Goal: Entertainment & Leisure: Browse casually

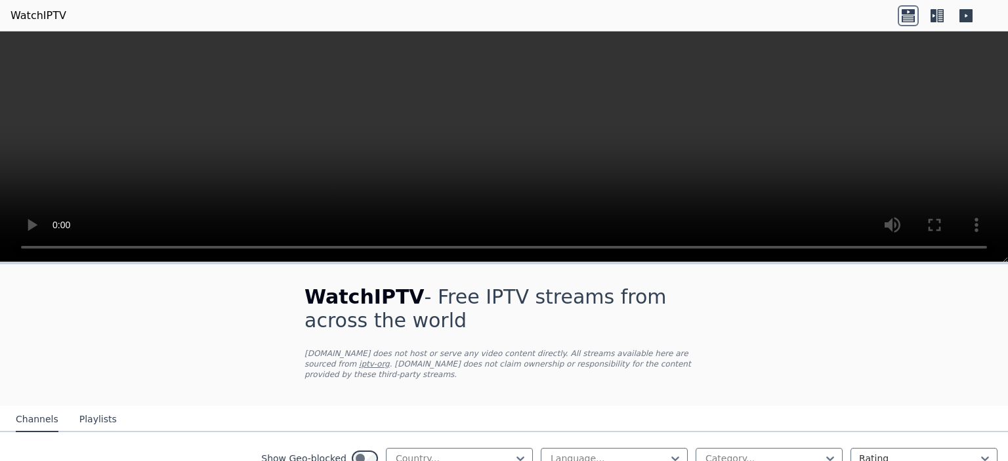
click at [274, 200] on video at bounding box center [504, 146] width 1008 height 231
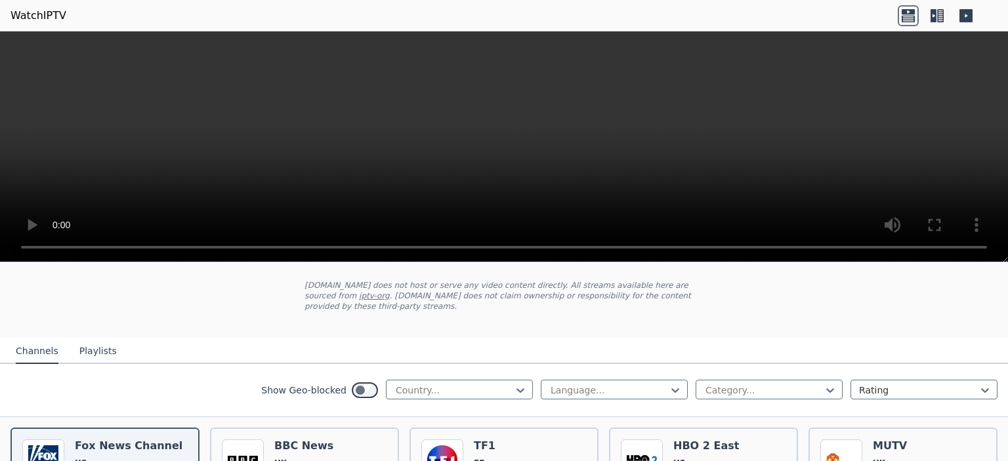
scroll to position [60, 0]
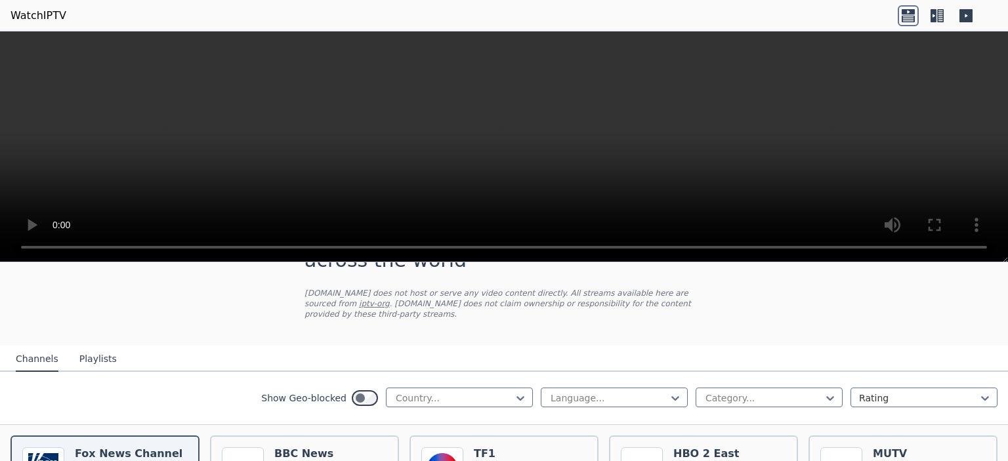
click at [457, 372] on div "Show Geo-blocked Country... Language... Category... Rating" at bounding box center [504, 398] width 1008 height 53
click at [467, 392] on div at bounding box center [453, 398] width 119 height 13
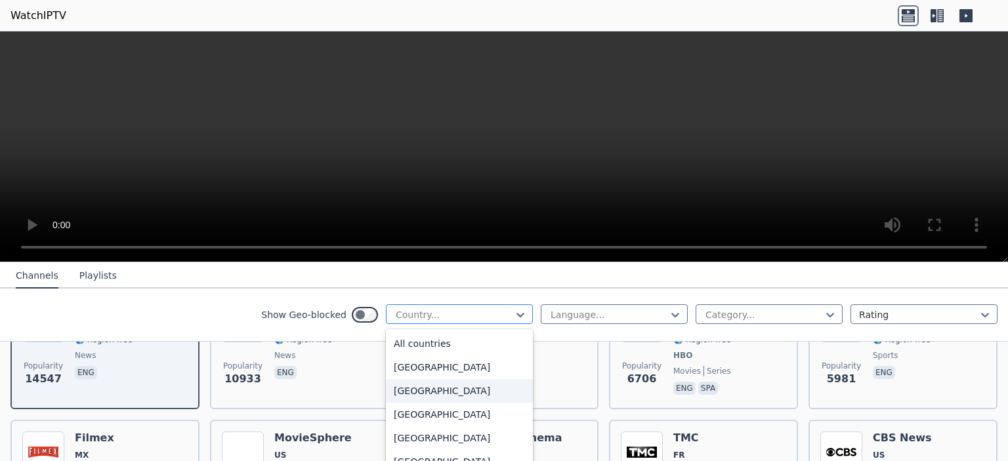
scroll to position [10, 0]
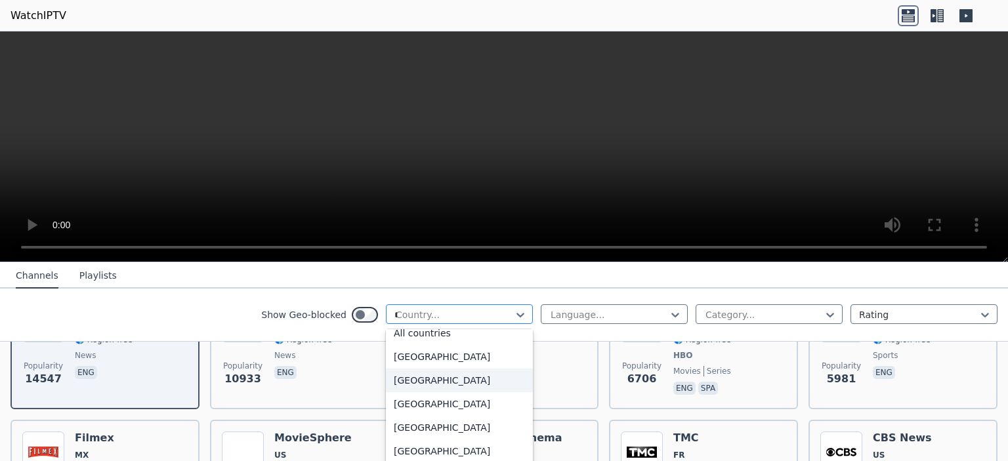
type input "**"
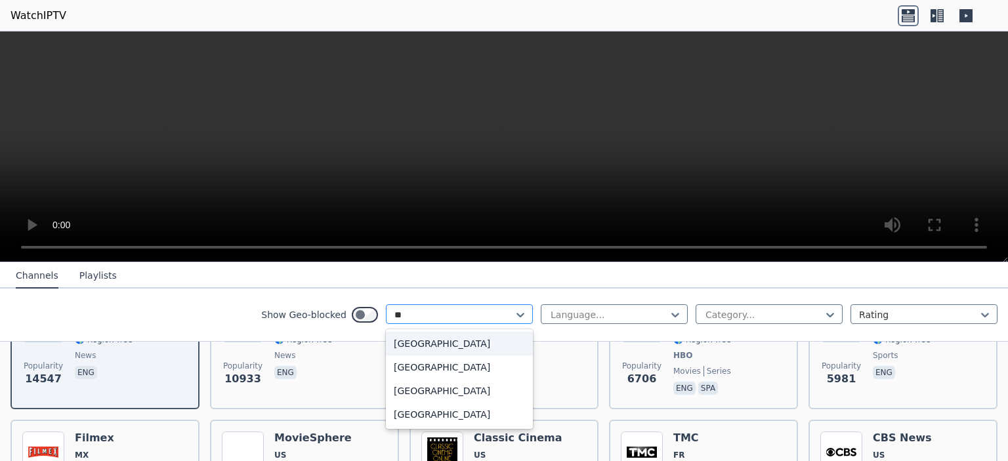
scroll to position [0, 0]
click at [422, 386] on div "[GEOGRAPHIC_DATA]" at bounding box center [459, 391] width 147 height 24
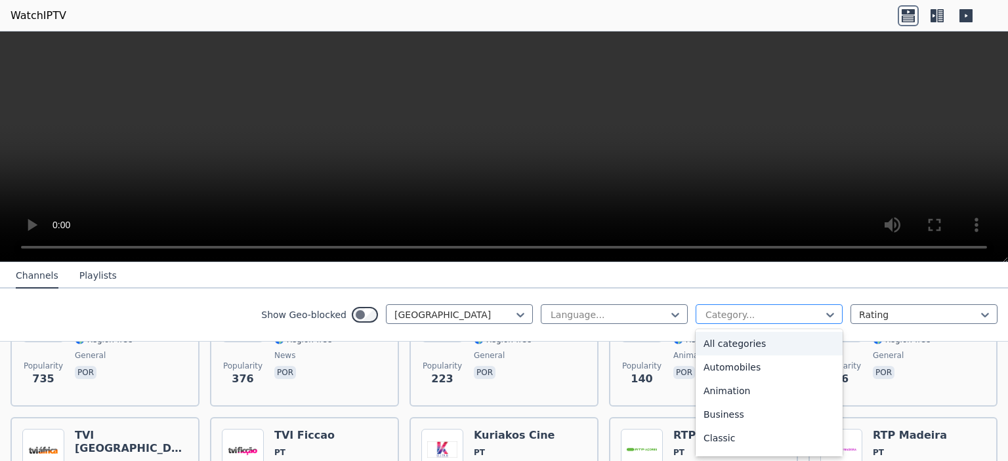
click at [704, 314] on div at bounding box center [763, 314] width 119 height 13
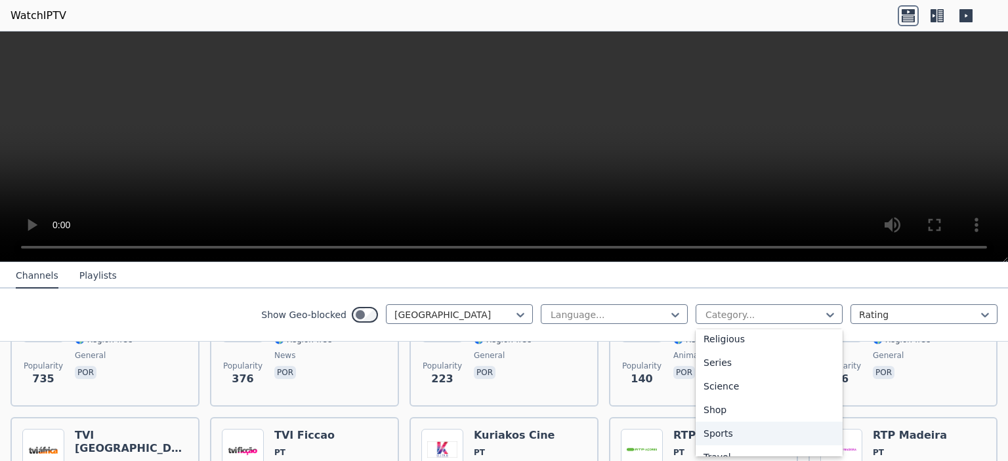
scroll to position [478, 0]
click at [718, 422] on div "Sports" at bounding box center [768, 433] width 147 height 24
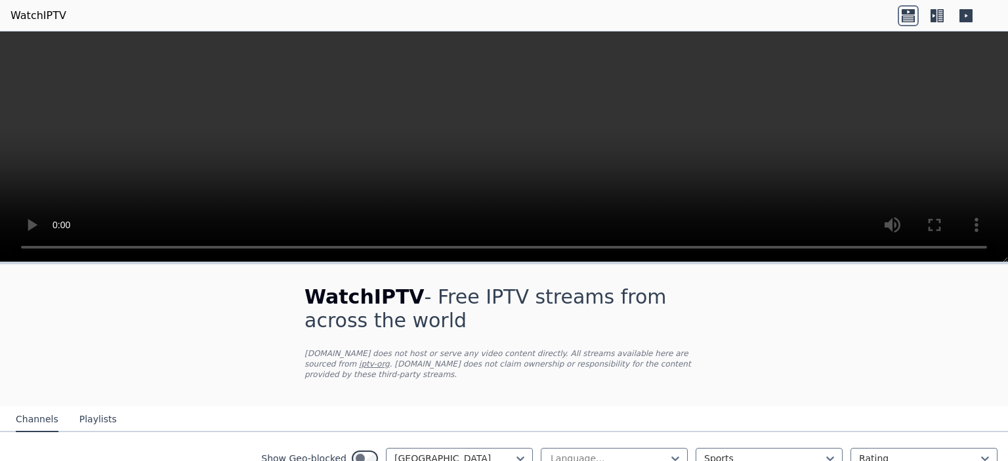
scroll to position [77, 0]
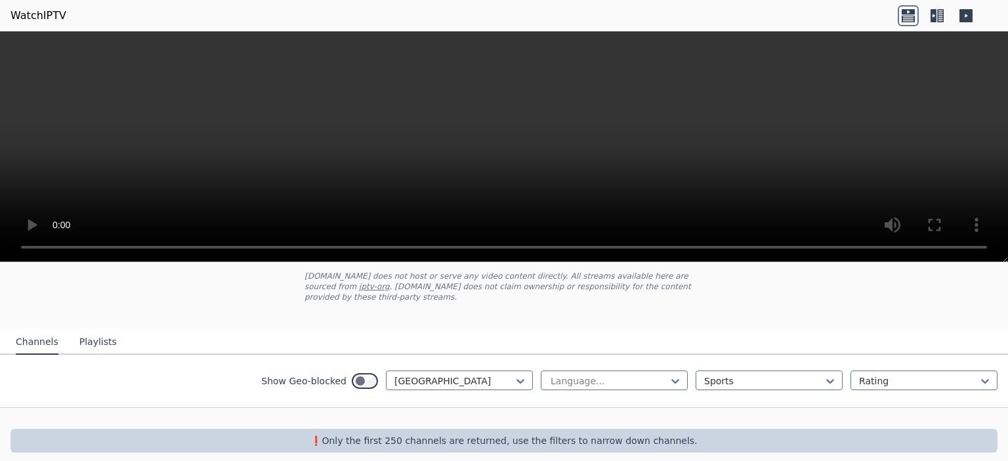
click at [756, 357] on div "Show Geo-blocked Portugal Language... Sports Rating" at bounding box center [504, 381] width 1008 height 53
click at [769, 375] on div at bounding box center [763, 381] width 119 height 13
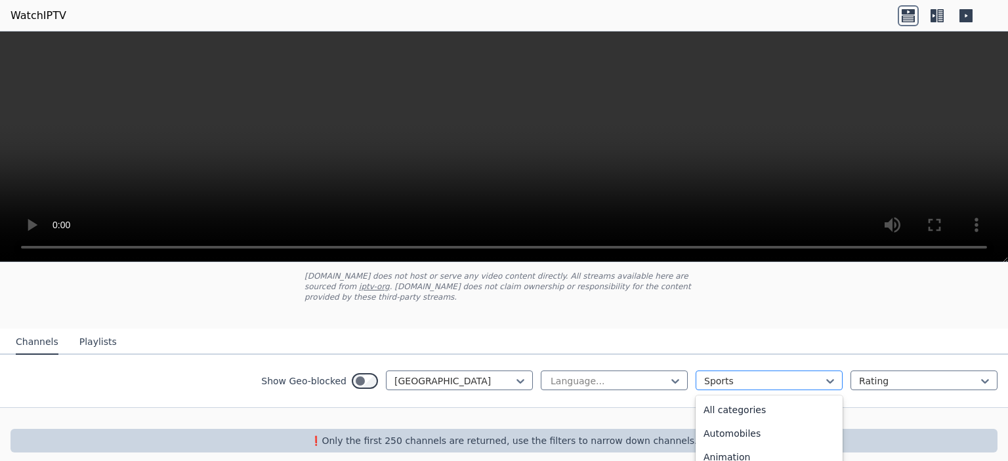
scroll to position [404, 0]
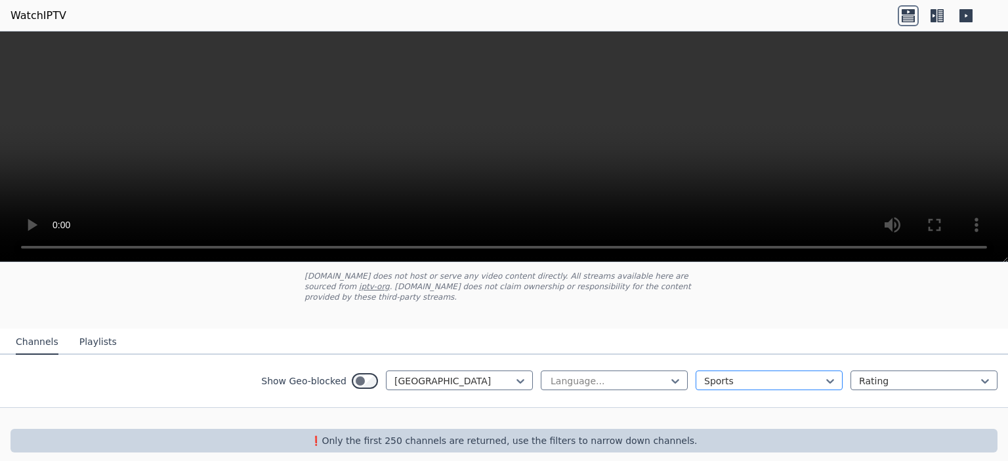
click at [756, 375] on div at bounding box center [763, 381] width 119 height 13
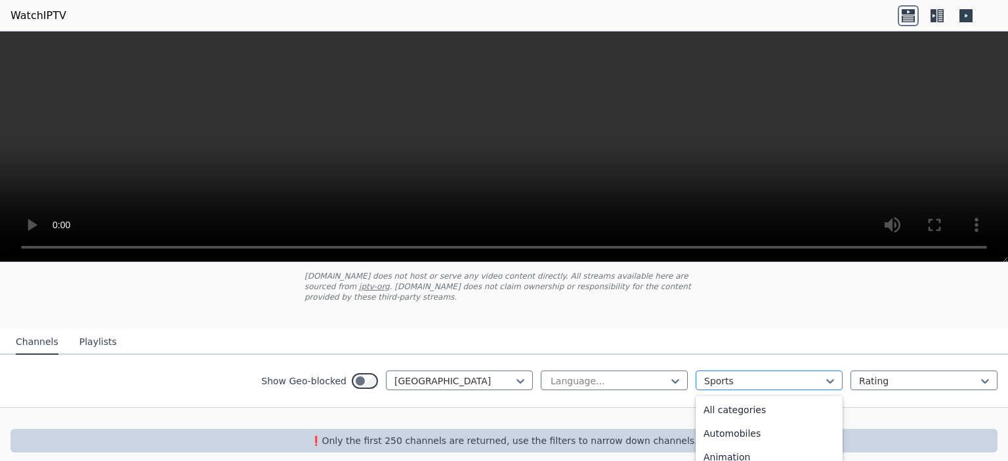
scroll to position [404, 0]
click at [777, 375] on div at bounding box center [763, 381] width 119 height 13
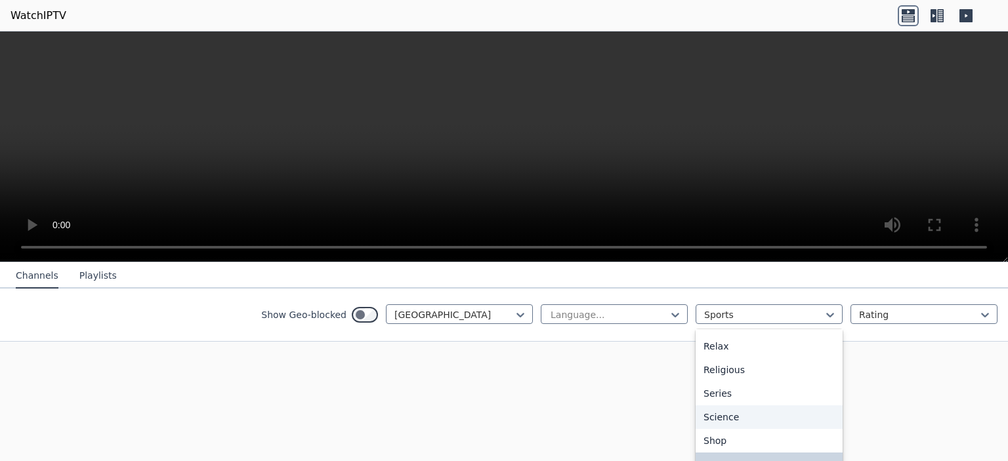
scroll to position [0, 0]
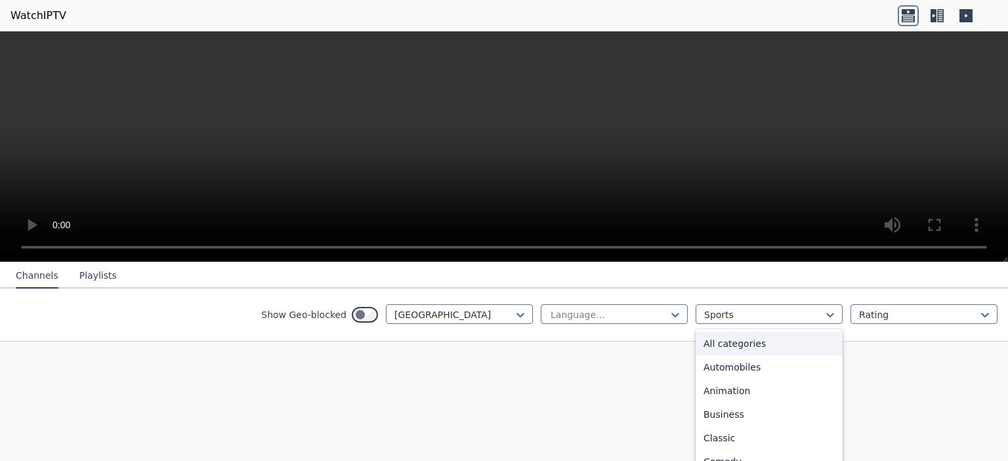
click at [743, 349] on div "All categories" at bounding box center [768, 344] width 147 height 24
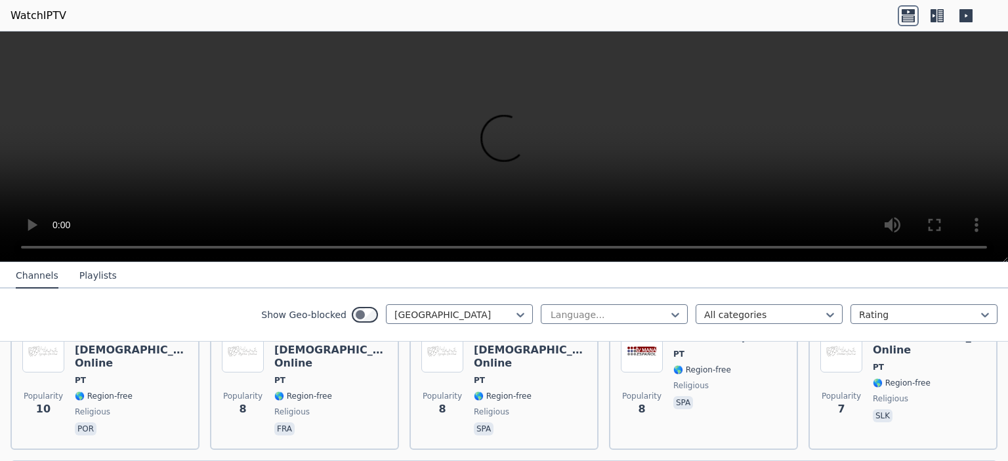
scroll to position [835, 0]
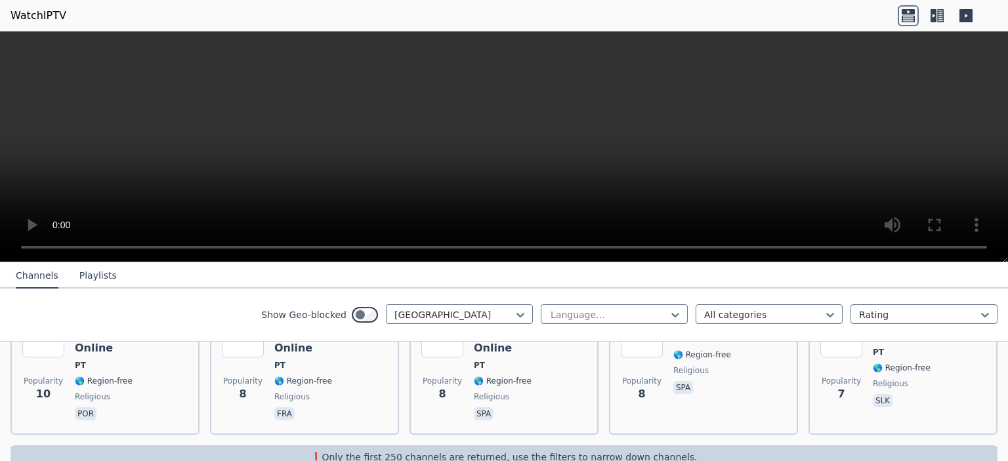
click at [509, 133] on video at bounding box center [504, 146] width 1008 height 231
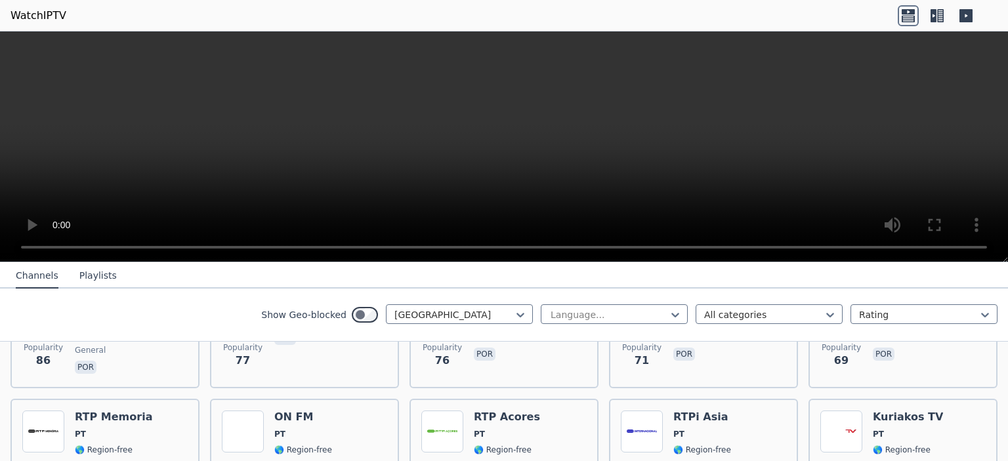
scroll to position [354, 0]
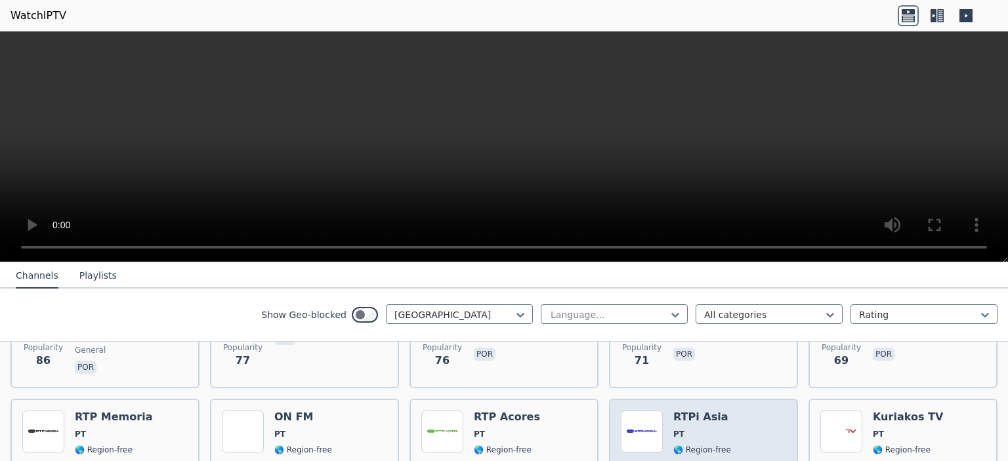
click at [630, 417] on img at bounding box center [642, 432] width 42 height 42
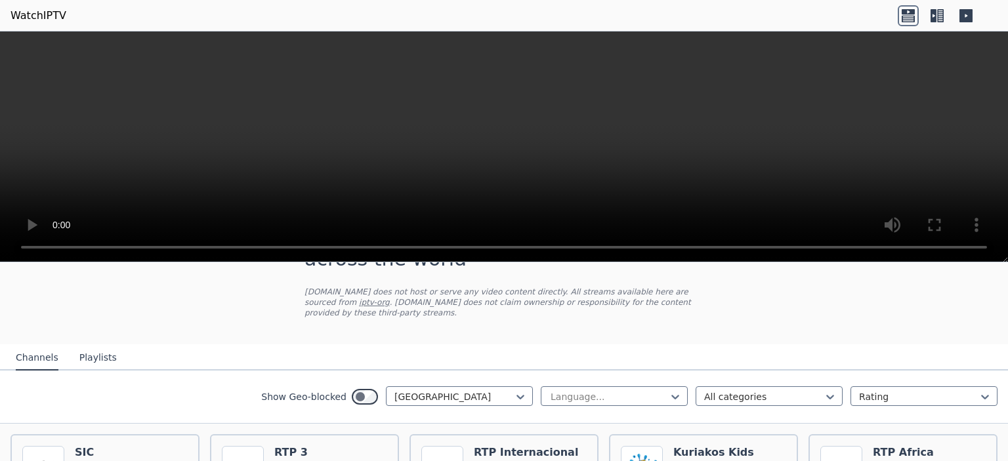
scroll to position [62, 0]
click at [491, 390] on div at bounding box center [453, 396] width 119 height 13
click at [428, 419] on div "All countries" at bounding box center [459, 425] width 147 height 24
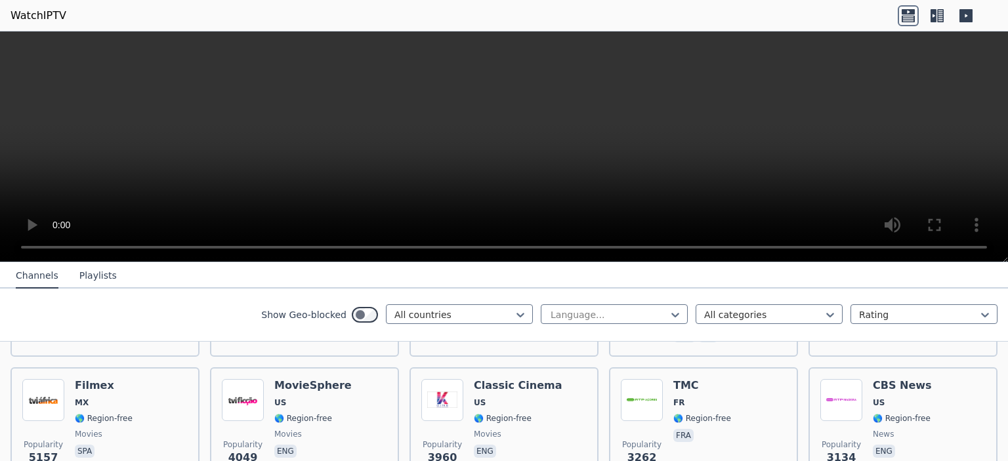
scroll to position [261, 0]
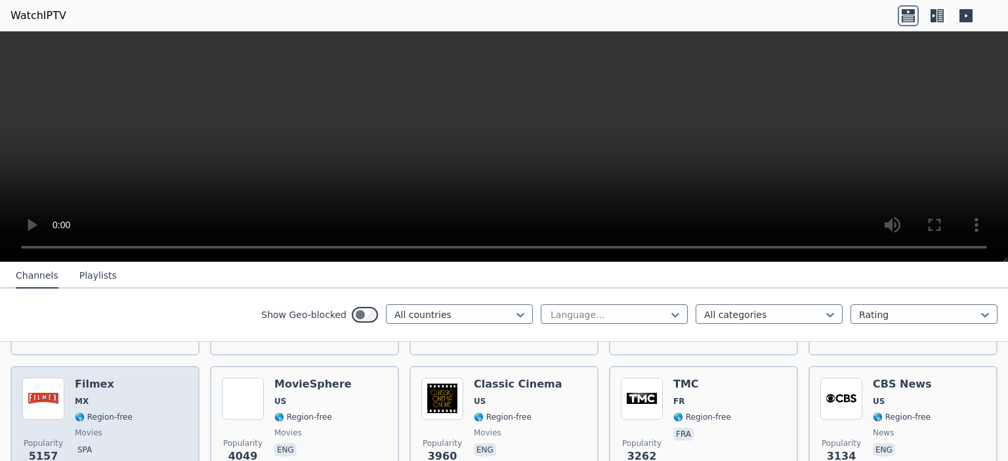
click at [31, 403] on img at bounding box center [43, 399] width 42 height 42
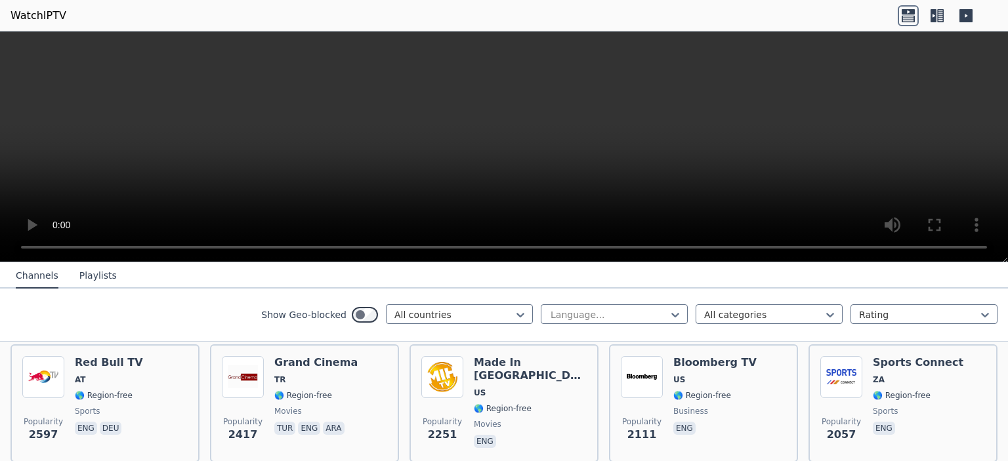
scroll to position [535, 0]
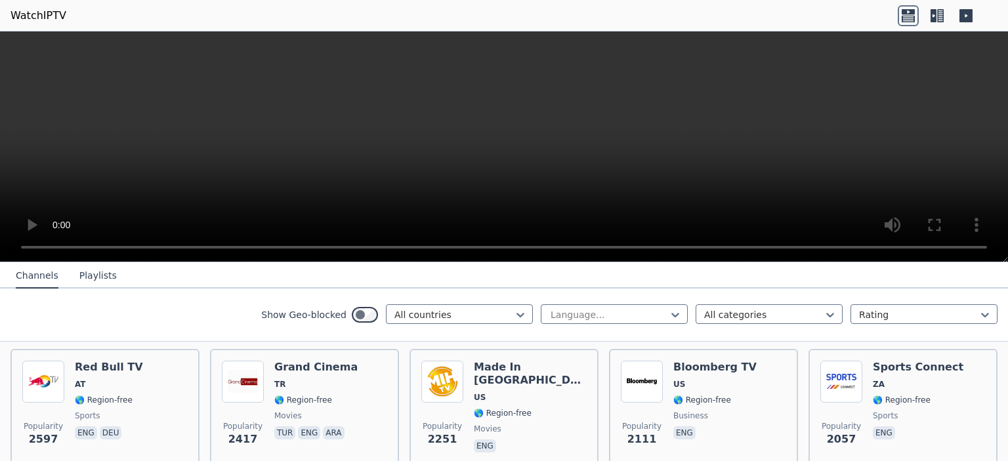
click at [97, 264] on button "Playlists" at bounding box center [97, 276] width 37 height 25
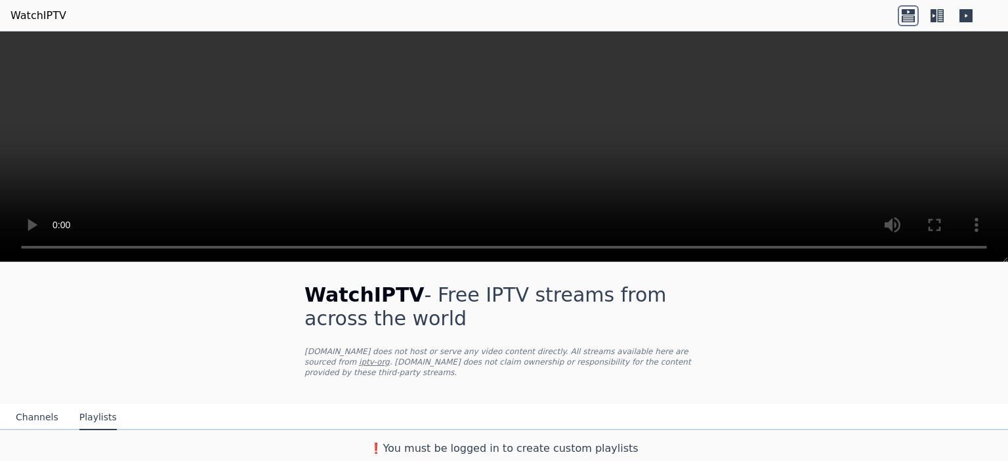
scroll to position [0, 0]
click at [383, 358] on p "WatchIPTV.xyz does not host or serve any video content directly. All streams av…" at bounding box center [503, 363] width 399 height 31
click at [935, 12] on icon at bounding box center [933, 15] width 6 height 13
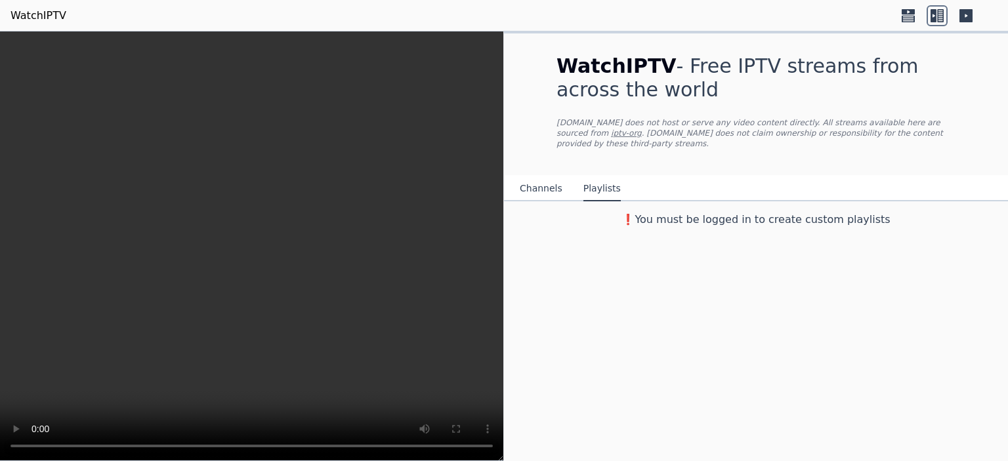
click at [963, 14] on icon at bounding box center [965, 15] width 13 height 13
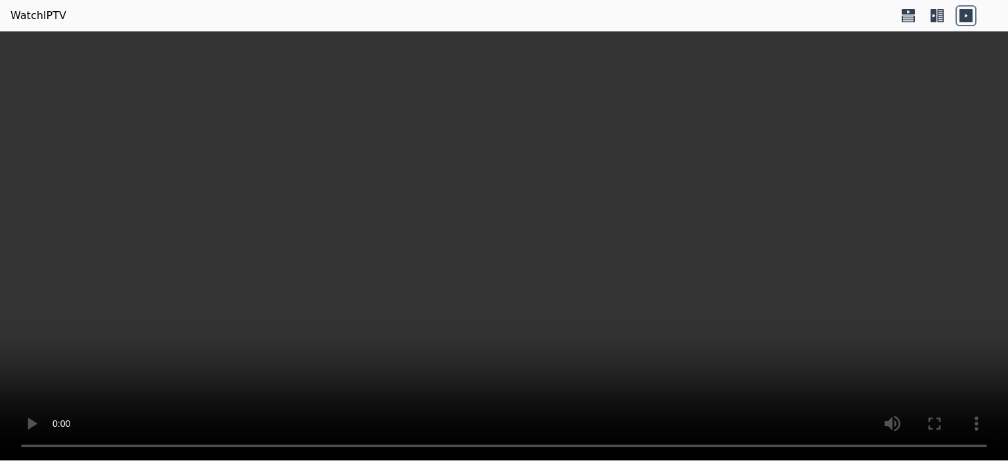
click at [939, 14] on icon at bounding box center [936, 15] width 21 height 21
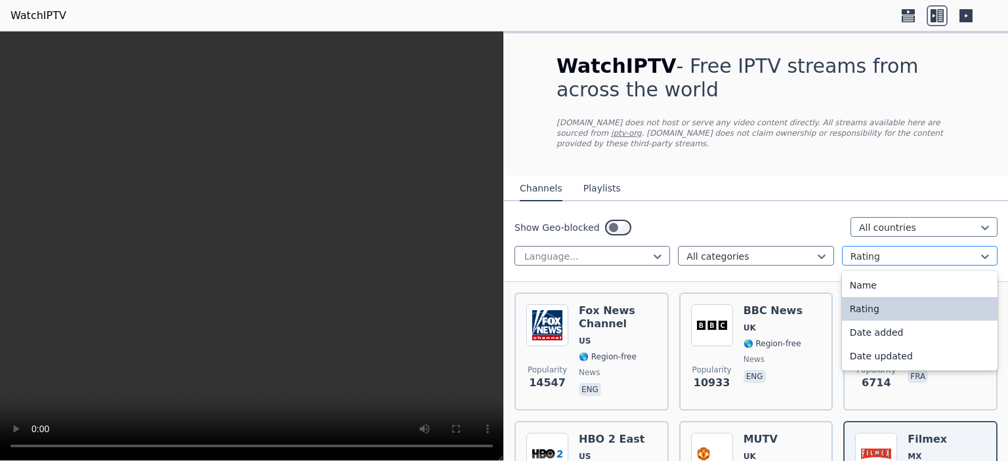
click at [861, 250] on div at bounding box center [914, 256] width 128 height 13
click at [883, 306] on div "Rating" at bounding box center [919, 309] width 155 height 24
click at [939, 250] on div at bounding box center [914, 256] width 128 height 13
click at [872, 277] on div "Name" at bounding box center [919, 286] width 155 height 24
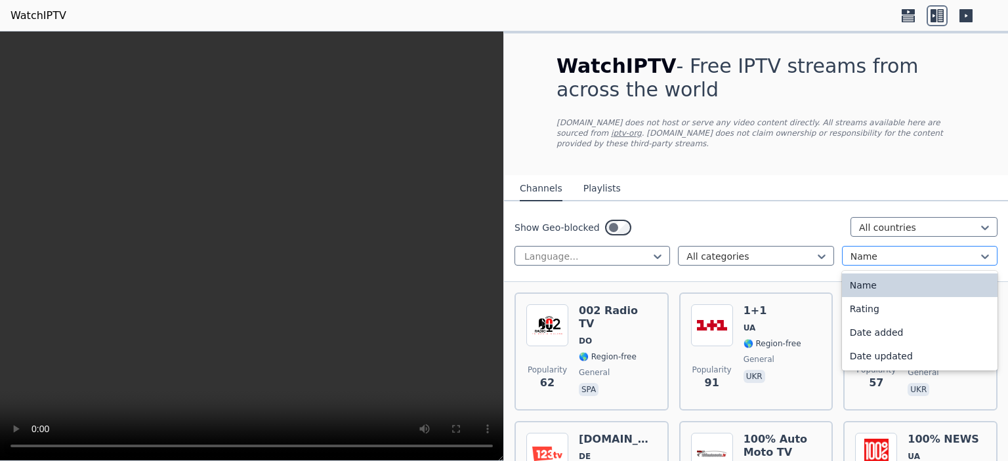
click at [909, 250] on div at bounding box center [914, 256] width 128 height 13
click at [882, 307] on div "Rating" at bounding box center [919, 309] width 155 height 24
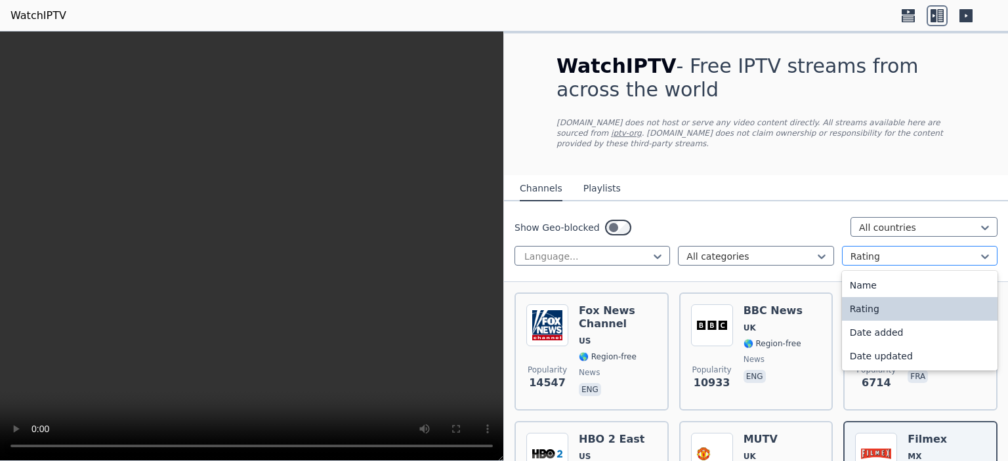
click at [923, 250] on div at bounding box center [914, 256] width 128 height 13
click at [886, 327] on div "Date added" at bounding box center [919, 333] width 155 height 24
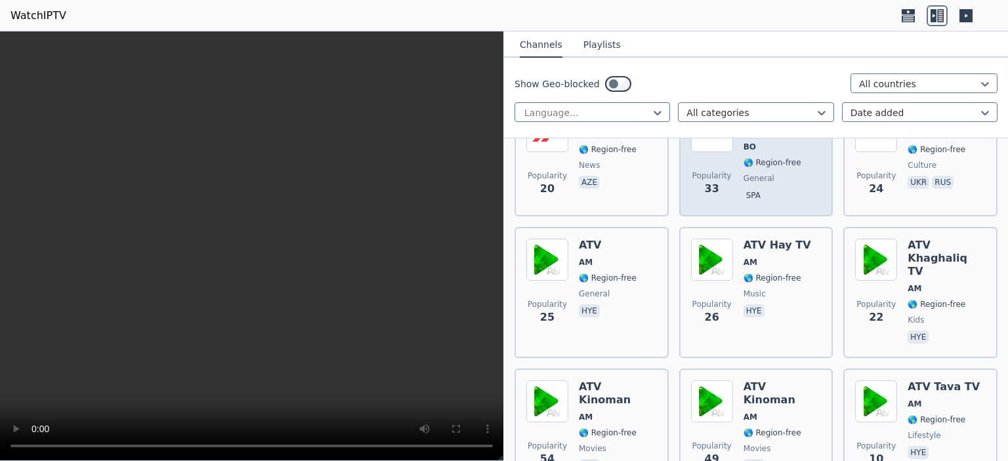
scroll to position [451, 0]
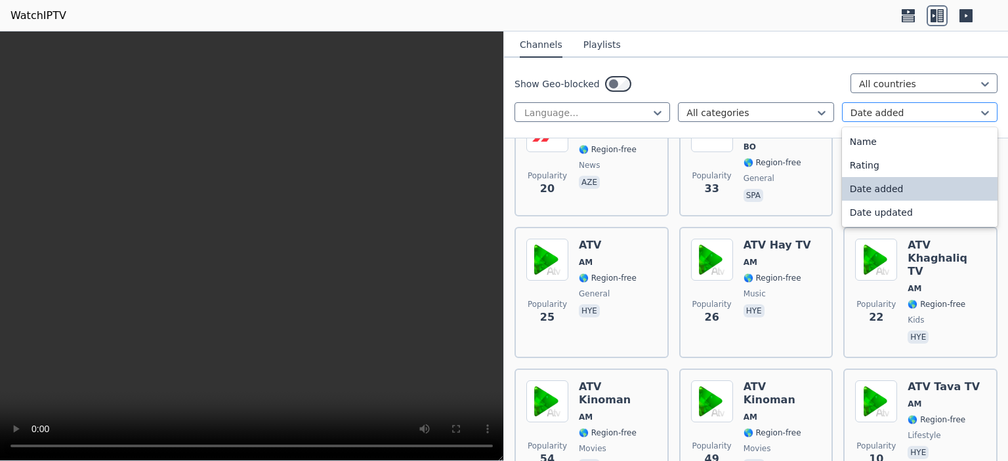
click at [924, 112] on div at bounding box center [914, 112] width 128 height 13
click at [876, 166] on div "Rating" at bounding box center [919, 165] width 155 height 24
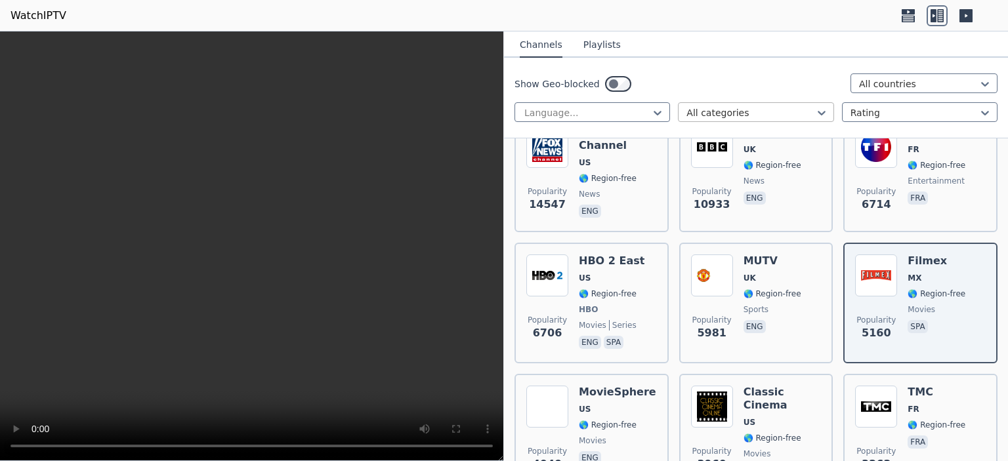
scroll to position [180, 0]
